Goal: Information Seeking & Learning: Check status

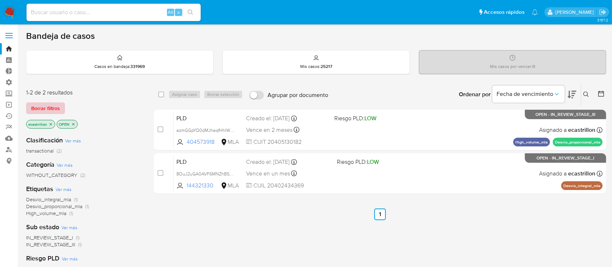
click at [53, 103] on span "Borrar filtros" at bounding box center [45, 108] width 29 height 10
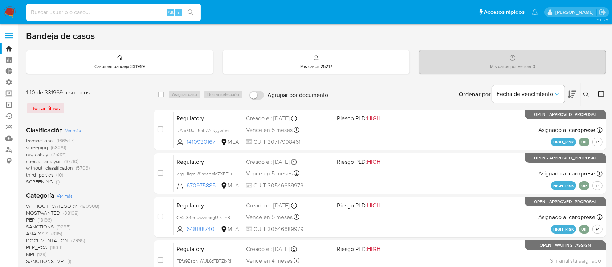
click at [60, 13] on input at bounding box center [113, 12] width 174 height 9
paste input "39343984"
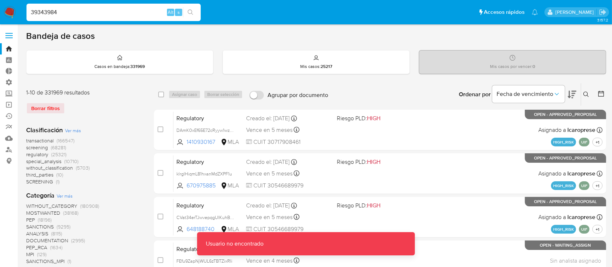
click at [60, 13] on input "39343984" at bounding box center [113, 12] width 174 height 9
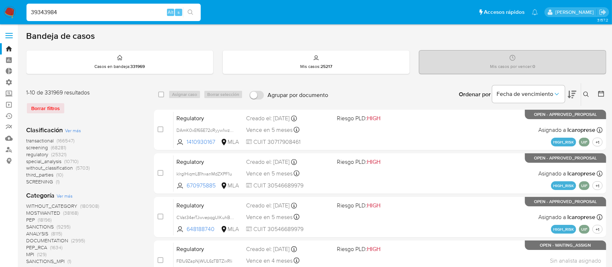
type input "39343984"
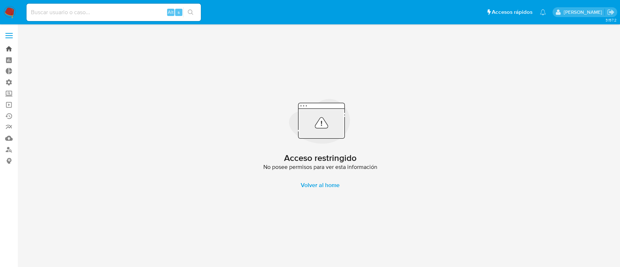
click at [12, 50] on link "Bandeja" at bounding box center [43, 48] width 86 height 11
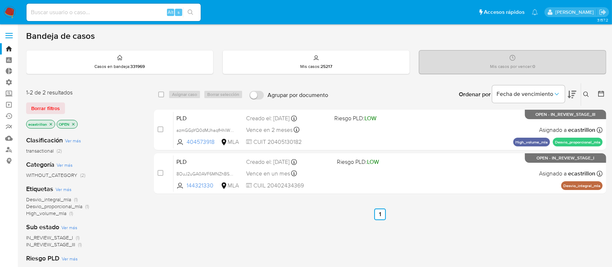
click at [56, 100] on div "1-2 de 2 resultados Borrar filtros ecastrillon OPEN" at bounding box center [84, 109] width 116 height 41
click at [58, 105] on span "Borrar filtros" at bounding box center [45, 108] width 29 height 10
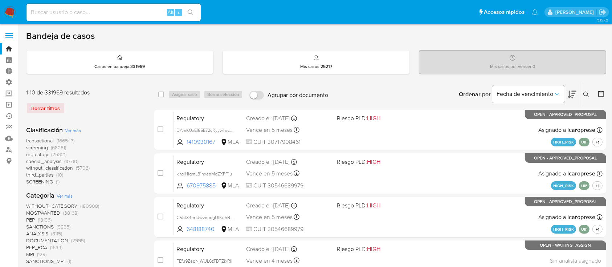
click at [64, 8] on input at bounding box center [113, 12] width 174 height 9
paste input "39343984"
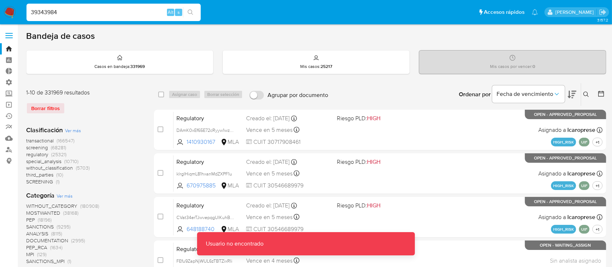
click at [64, 8] on input "39343984" at bounding box center [113, 12] width 174 height 9
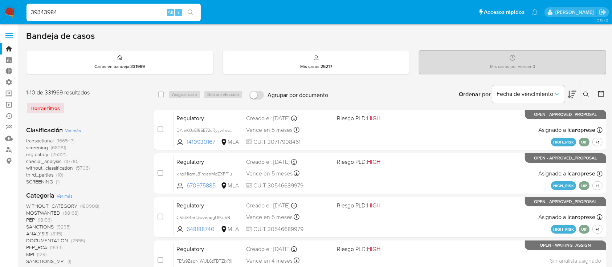
type input "39343984"
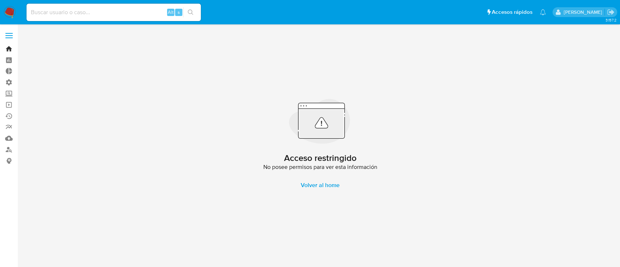
click at [4, 47] on link "Bandeja" at bounding box center [43, 48] width 86 height 11
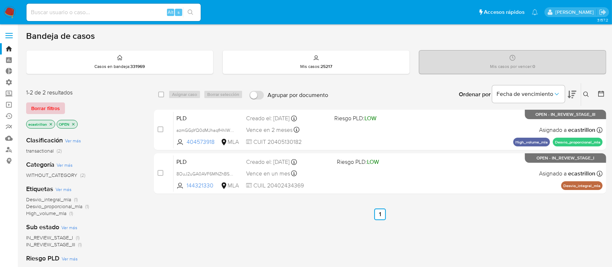
click at [49, 111] on span "Borrar filtros" at bounding box center [45, 108] width 29 height 10
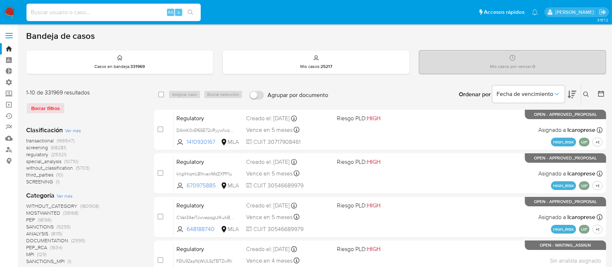
click at [115, 13] on input at bounding box center [113, 12] width 174 height 9
paste input "ztAUhyJkgcQuCRGGR5rYRd6L"
type input "ztAUhyJkgcQuCRGGR5rYRd6L"
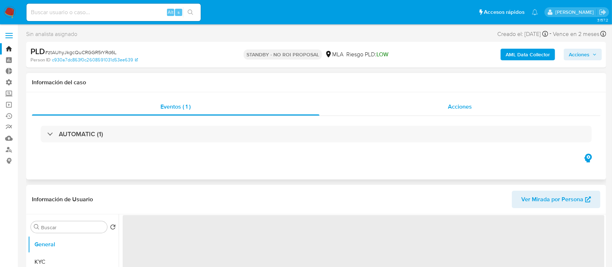
click at [427, 103] on div "Acciones" at bounding box center [459, 106] width 281 height 17
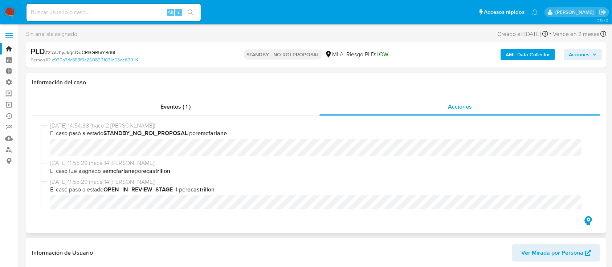
select select "10"
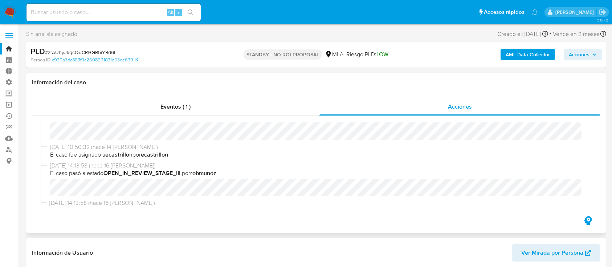
scroll to position [242, 0]
click at [150, 10] on input at bounding box center [113, 12] width 174 height 9
paste input "LitavohkHdBcTeQqGMjOHqlz"
type input "LitavohkHdBcTeQqGMjOHqlz"
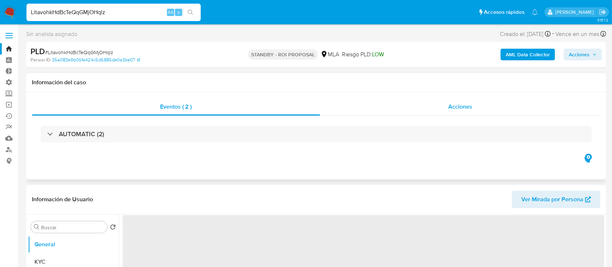
click at [378, 112] on div "Acciones" at bounding box center [460, 106] width 281 height 17
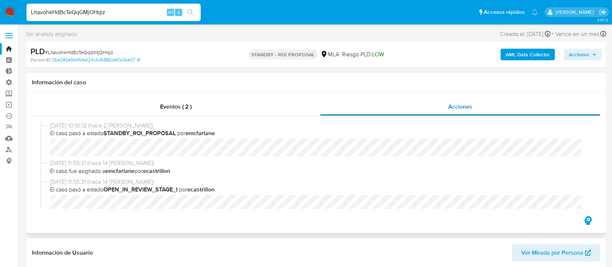
select select "10"
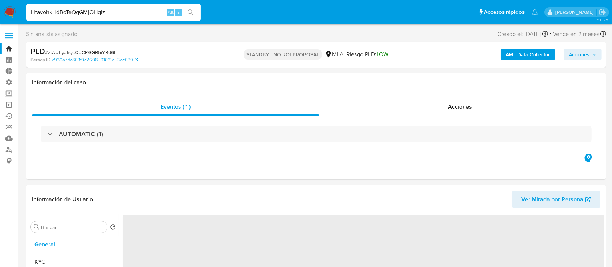
select select "10"
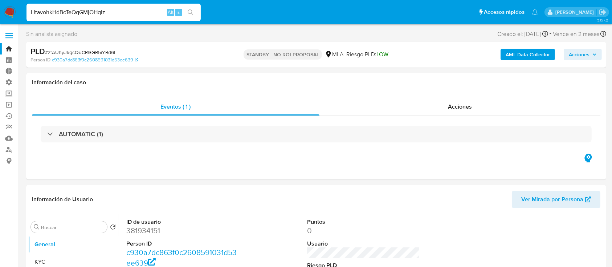
click at [102, 9] on input "LitavohkHdBcTeQqGMjOHqlz" at bounding box center [113, 12] width 174 height 9
paste input "chHpteVuluuKpZcZymsLJtA8"
type input "chHpteVuluuKpZcZymsLJtA8"
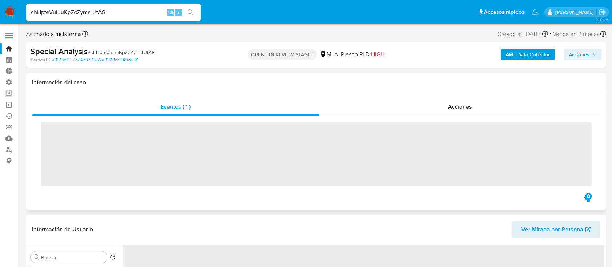
click at [429, 118] on div "‌" at bounding box center [316, 153] width 568 height 75
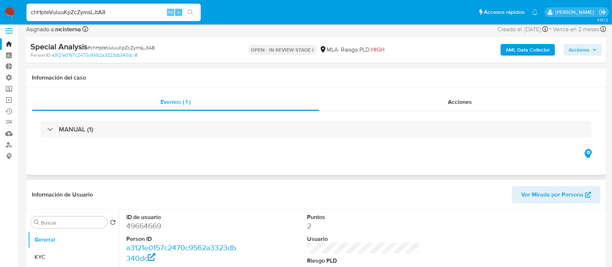
select select "10"
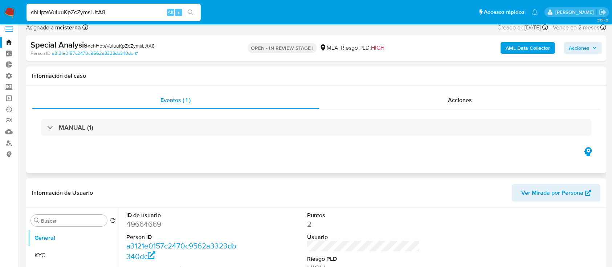
click at [424, 109] on div "Eventos ( 1 ) Acciones MANUAL (1)" at bounding box center [316, 118] width 568 height 54
click at [418, 100] on div "Acciones" at bounding box center [459, 99] width 281 height 17
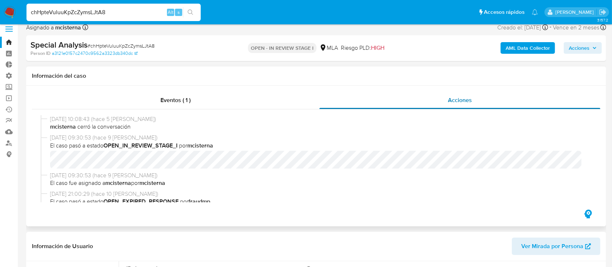
click at [418, 100] on div "Acciones" at bounding box center [459, 99] width 281 height 17
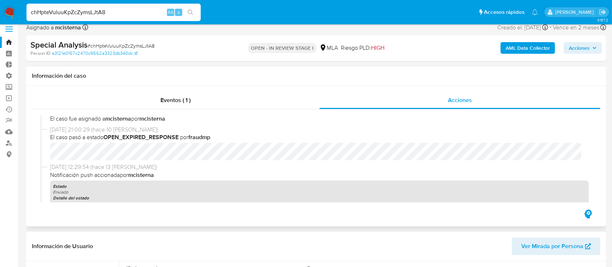
scroll to position [65, 0]
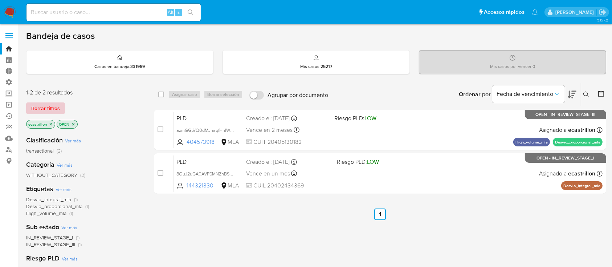
click at [52, 106] on span "Borrar filtros" at bounding box center [45, 108] width 29 height 10
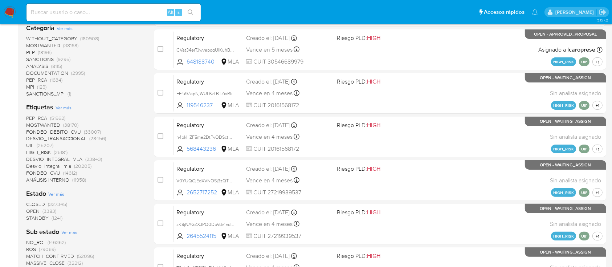
scroll to position [172, 0]
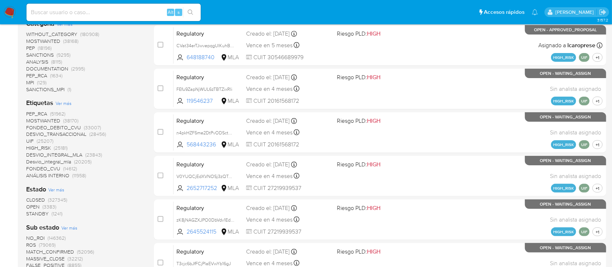
click at [28, 205] on span "OPEN" at bounding box center [32, 206] width 13 height 7
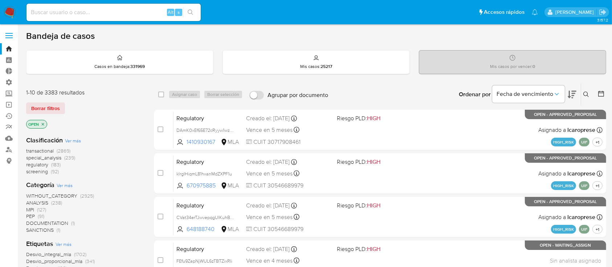
click at [45, 150] on span "transactional" at bounding box center [40, 150] width 28 height 7
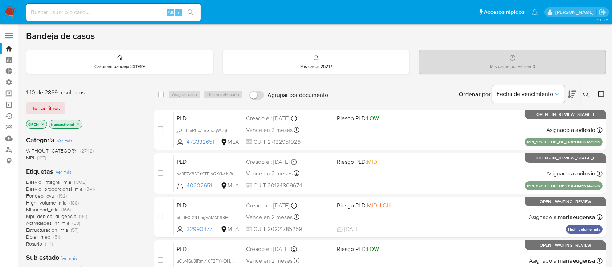
click at [77, 125] on icon "close-filter" at bounding box center [78, 124] width 4 height 4
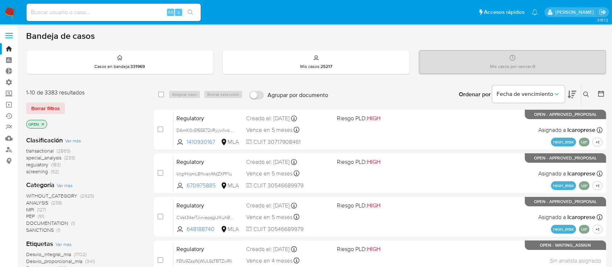
click at [42, 125] on icon "close-filter" at bounding box center [43, 124] width 4 height 4
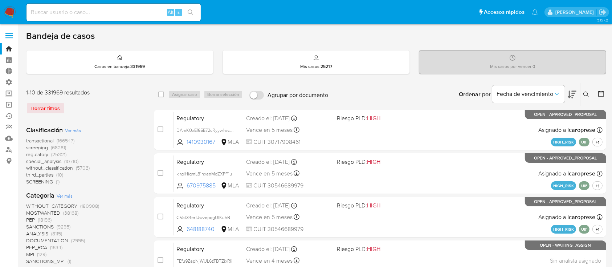
click at [29, 146] on span "screening" at bounding box center [37, 147] width 22 height 7
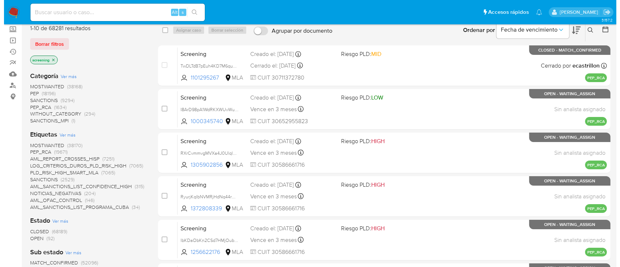
scroll to position [65, 0]
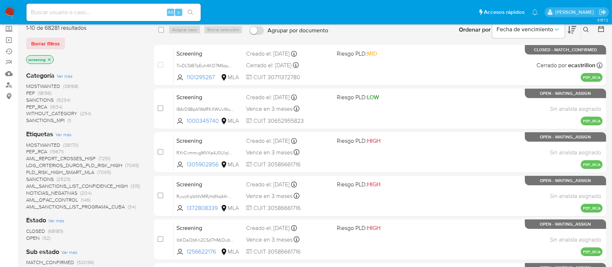
click at [63, 132] on span "Ver más" at bounding box center [64, 134] width 16 height 7
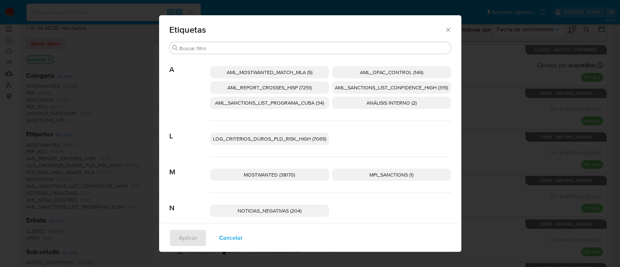
click at [253, 210] on span "NOTICIAS_NEGATIVAS (204)" at bounding box center [269, 210] width 64 height 7
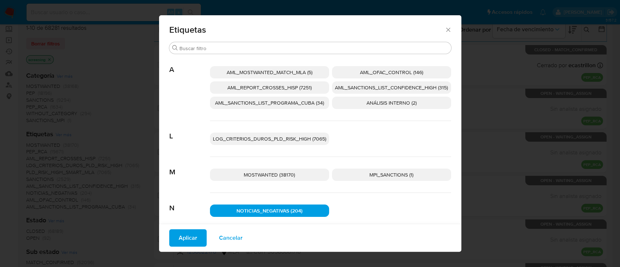
click at [193, 241] on button "Aplicar" at bounding box center [187, 237] width 37 height 17
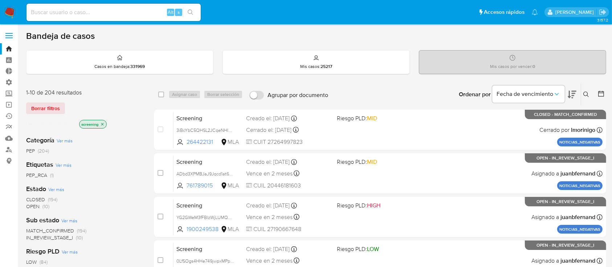
scroll to position [13, 0]
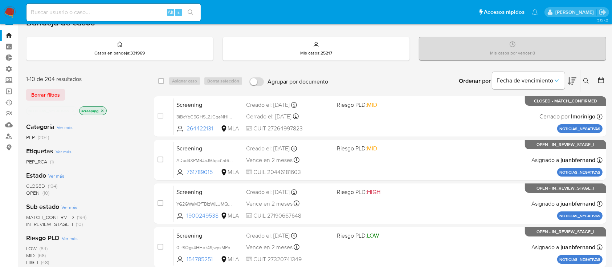
click at [37, 194] on span "OPEN" at bounding box center [32, 192] width 13 height 7
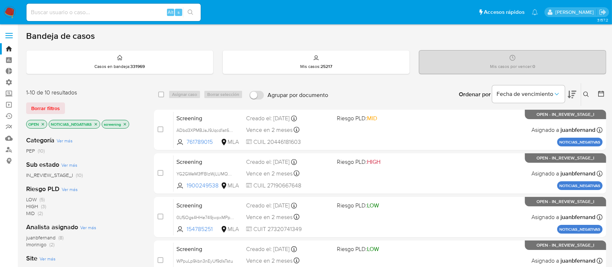
click at [43, 126] on icon "close-filter" at bounding box center [43, 124] width 4 height 4
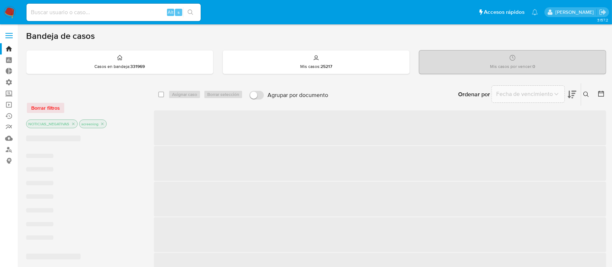
click at [43, 126] on p "NOTICIAS_NEGATIVAS" at bounding box center [51, 124] width 51 height 8
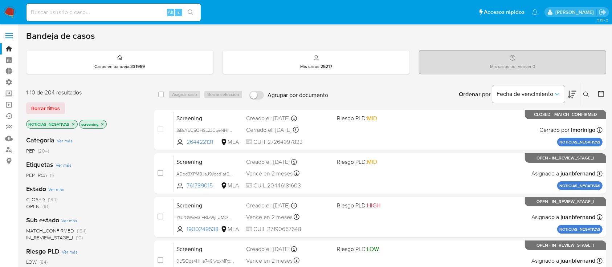
click at [74, 123] on icon "close-filter" at bounding box center [73, 124] width 3 height 3
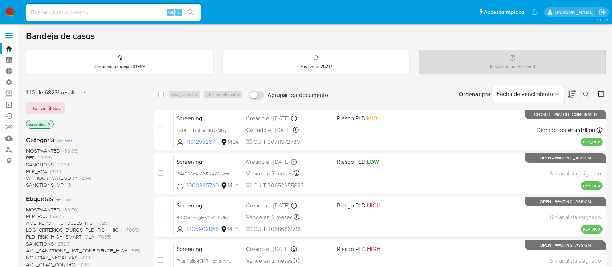
click at [52, 122] on icon "close-filter" at bounding box center [49, 124] width 4 height 4
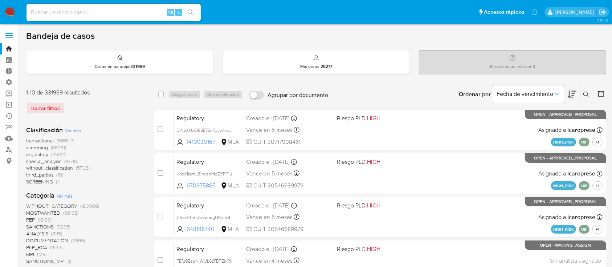
click at [33, 139] on span "transactional" at bounding box center [40, 140] width 28 height 7
